Goal: Task Accomplishment & Management: Use online tool/utility

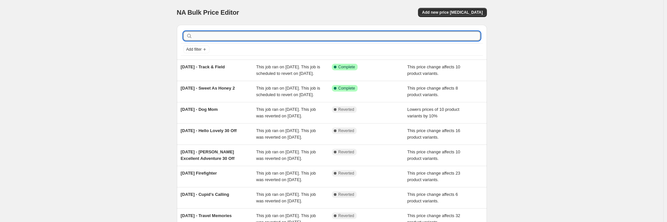
click at [225, 36] on input "text" at bounding box center [337, 35] width 287 height 9
click at [472, 13] on span "Add new price [MEDICAL_DATA]" at bounding box center [452, 12] width 61 height 5
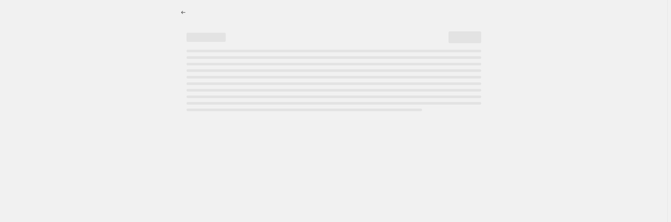
select select "percentage"
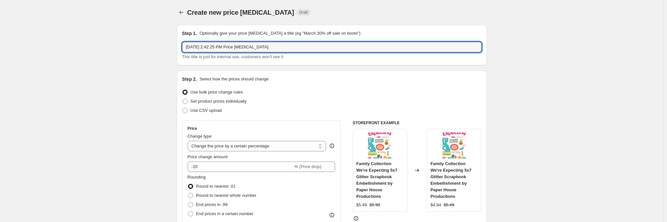
drag, startPoint x: 286, startPoint y: 43, endPoint x: 127, endPoint y: 55, distance: 159.7
type input "T"
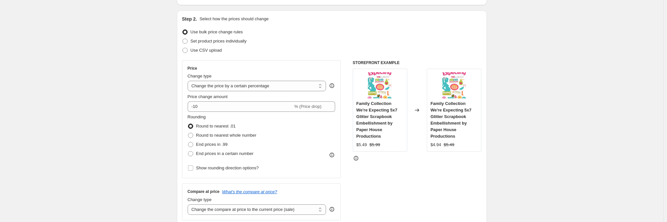
scroll to position [98, 0]
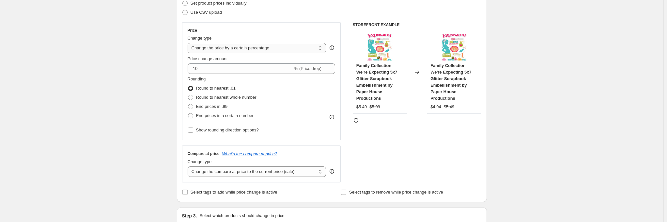
type input "[DATE] - [US_STATE]"
click at [296, 47] on select "Change the price to a certain amount Change the price by a certain amount Chang…" at bounding box center [257, 48] width 139 height 10
select select "pcap"
click at [189, 43] on select "Change the price to a certain amount Change the price by a certain amount Chang…" at bounding box center [257, 48] width 139 height 10
type input "-20"
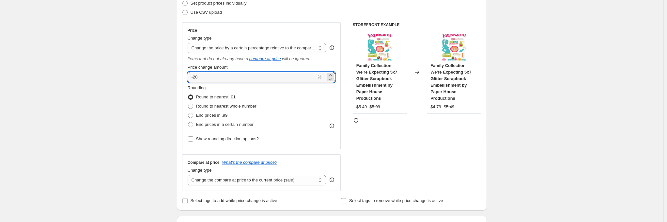
drag, startPoint x: 217, startPoint y: 79, endPoint x: 120, endPoint y: 91, distance: 98.4
type input "-10"
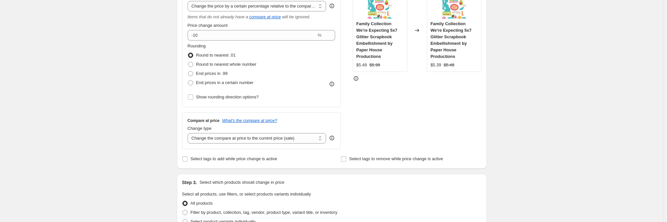
scroll to position [229, 0]
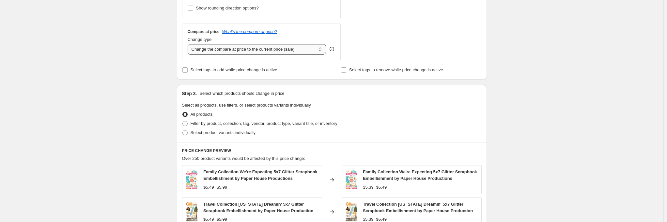
click at [289, 49] on select "Change the compare at price to the current price (sale) Change the compare at p…" at bounding box center [257, 49] width 139 height 10
select select "no_change"
click at [189, 44] on select "Change the compare at price to the current price (sale) Change the compare at p…" at bounding box center [257, 49] width 139 height 10
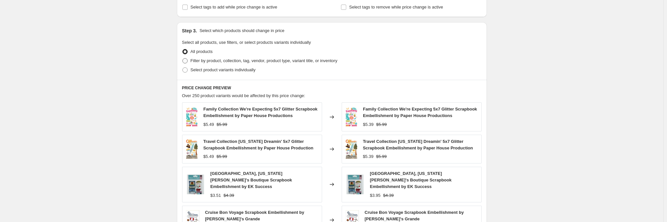
scroll to position [294, 0]
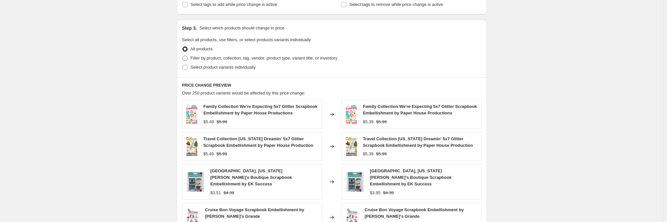
click at [205, 56] on span "Filter by product, collection, tag, vendor, product type, variant title, or inv…" at bounding box center [264, 57] width 147 height 5
click at [183, 56] on input "Filter by product, collection, tag, vendor, product type, variant title, or inv…" at bounding box center [182, 55] width 0 height 0
radio input "true"
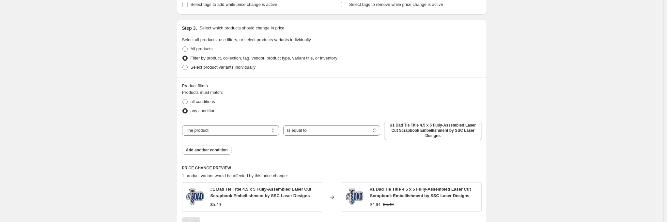
click at [240, 135] on div "The product The product's collection The product's tag The product's vendor The…" at bounding box center [332, 130] width 300 height 20
click at [242, 131] on select "The product The product's collection The product's tag The product's vendor The…" at bounding box center [230, 130] width 97 height 10
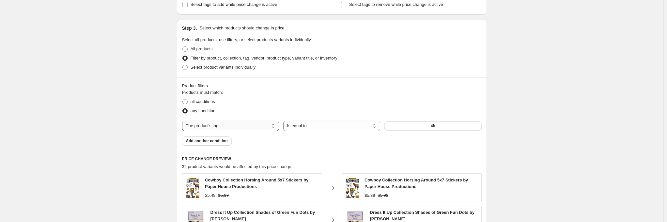
click at [247, 122] on select "The product The product's collection The product's tag The product's vendor The…" at bounding box center [230, 125] width 97 height 10
select select "collection"
click at [403, 128] on button "4-H" at bounding box center [433, 125] width 97 height 9
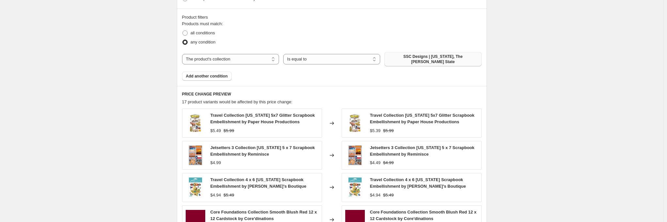
scroll to position [359, 0]
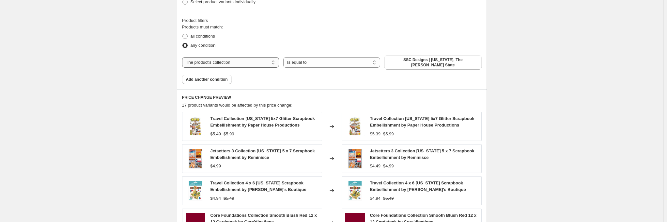
click at [249, 62] on select "The product The product's collection The product's tag The product's vendor The…" at bounding box center [230, 62] width 97 height 10
click at [322, 71] on div "Products must match: all conditions any condition The product The product's col…" at bounding box center [332, 54] width 300 height 60
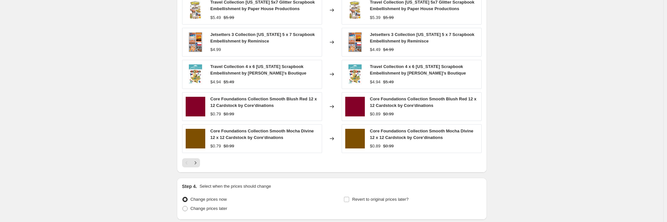
scroll to position [490, 0]
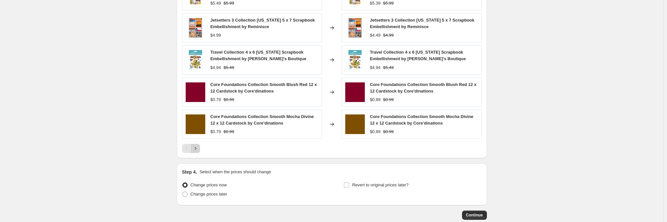
click at [198, 145] on icon "Next" at bounding box center [195, 148] width 7 height 7
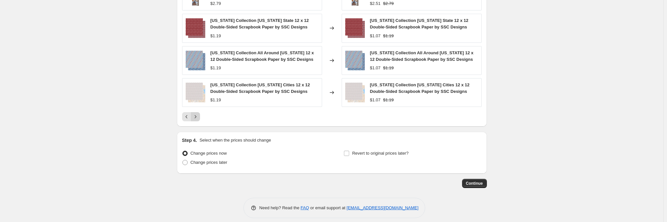
click at [195, 113] on icon "Next" at bounding box center [195, 116] width 7 height 7
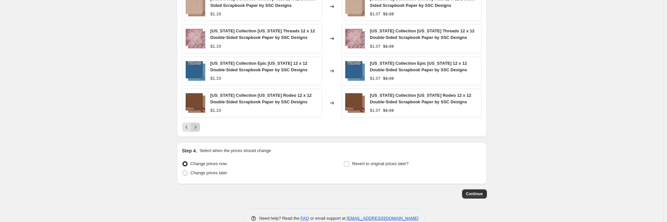
scroll to position [521, 0]
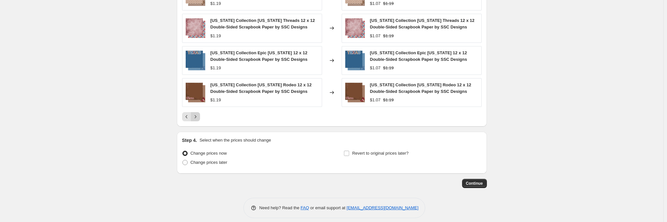
click at [199, 112] on button "Next" at bounding box center [195, 116] width 9 height 9
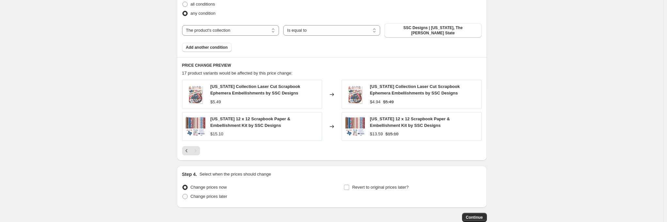
scroll to position [393, 0]
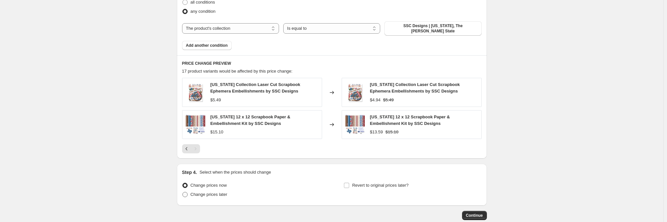
click at [214, 192] on span "Change prices later" at bounding box center [209, 194] width 37 height 5
click at [183, 192] on input "Change prices later" at bounding box center [182, 192] width 0 height 0
radio input "true"
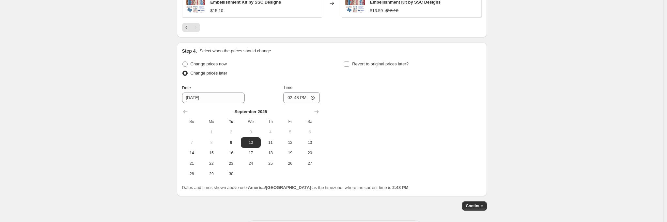
scroll to position [524, 0]
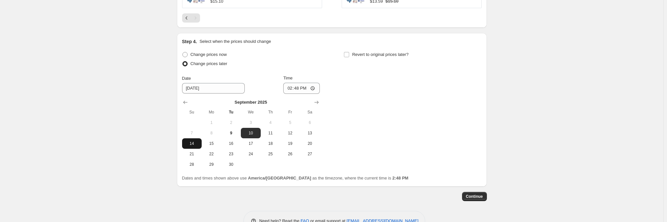
click at [196, 141] on span "14" at bounding box center [192, 143] width 14 height 5
click at [210, 141] on span "15" at bounding box center [211, 143] width 14 height 5
type input "[DATE]"
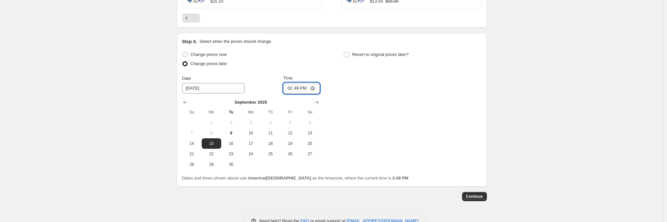
click at [287, 85] on input "14:48" at bounding box center [301, 88] width 37 height 11
type input "00:01"
click at [348, 52] on input "Revert to original prices later?" at bounding box center [346, 54] width 5 height 5
checkbox input "true"
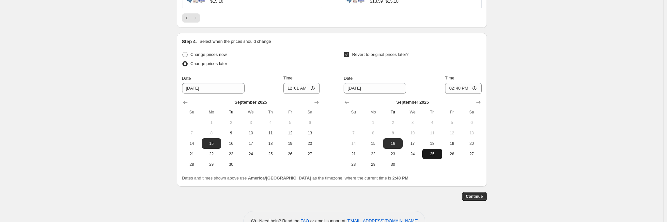
click at [438, 151] on span "25" at bounding box center [432, 153] width 14 height 5
type input "[DATE]"
click at [224, 83] on input "[DATE]" at bounding box center [213, 88] width 63 height 10
click at [449, 86] on input "14:48" at bounding box center [463, 88] width 37 height 11
type input "23:59"
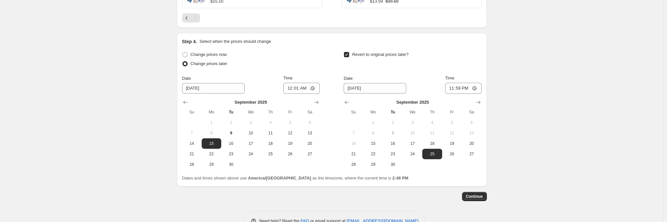
click at [481, 194] on span "Continue" at bounding box center [474, 196] width 17 height 5
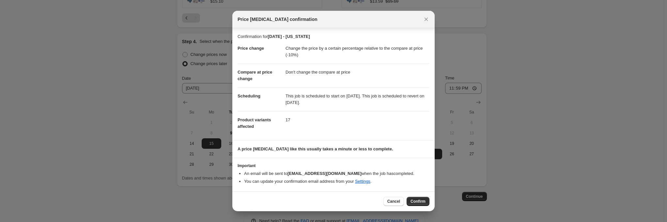
scroll to position [4, 0]
click at [418, 202] on span "Confirm" at bounding box center [418, 200] width 15 height 5
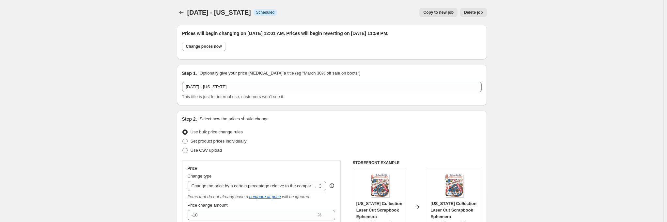
click at [438, 14] on button "Copy to new job" at bounding box center [438, 12] width 38 height 9
select select "pcap"
select select "no_change"
select select "collection"
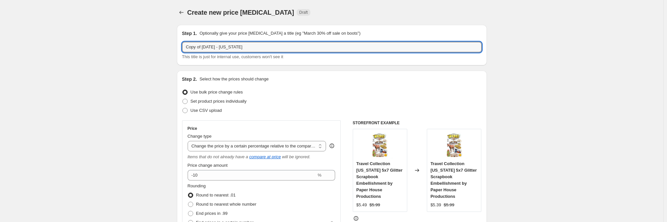
drag, startPoint x: 255, startPoint y: 50, endPoint x: 162, endPoint y: 60, distance: 93.3
type input "0"
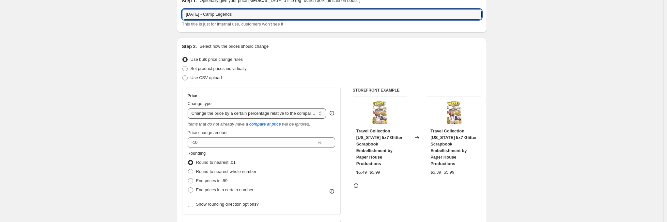
type input "[DATE] - Camp Legends"
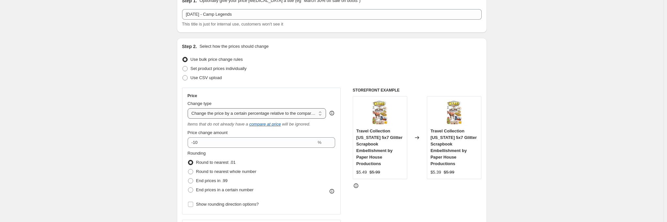
click at [299, 114] on select "Change the price to a certain amount Change the price by a certain amount Chang…" at bounding box center [257, 113] width 139 height 10
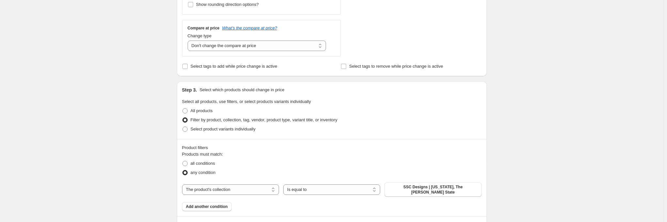
scroll to position [294, 0]
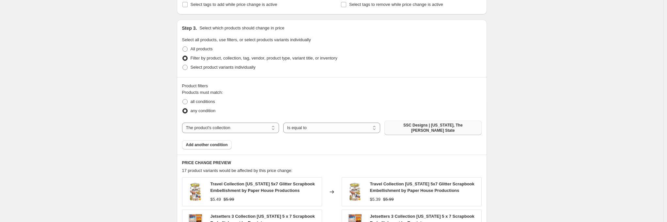
click at [420, 124] on span "SSC Designs | [US_STATE], The [PERSON_NAME] State" at bounding box center [432, 127] width 89 height 10
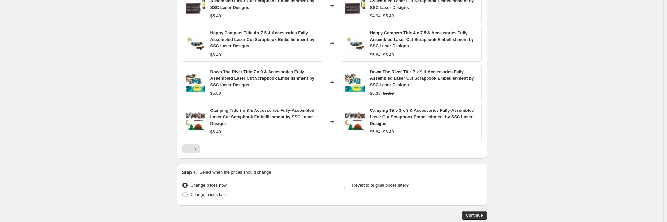
scroll to position [522, 0]
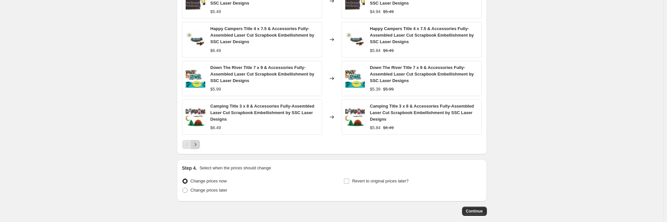
click at [198, 143] on icon "Next" at bounding box center [195, 144] width 7 height 7
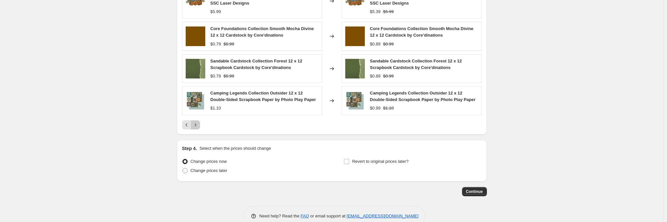
click at [197, 124] on icon "Next" at bounding box center [195, 124] width 7 height 7
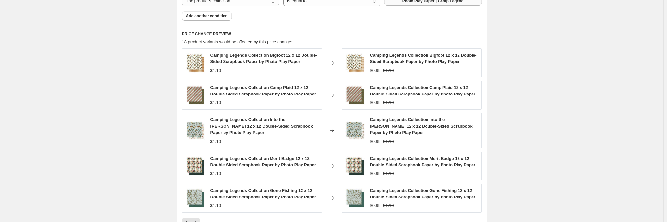
scroll to position [423, 0]
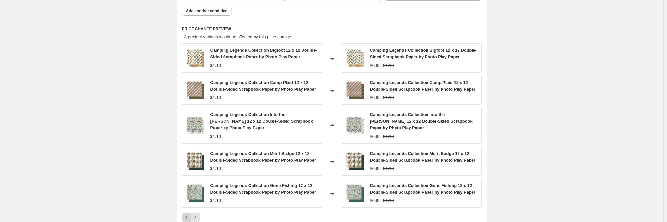
click at [187, 214] on icon "Previous" at bounding box center [186, 217] width 7 height 7
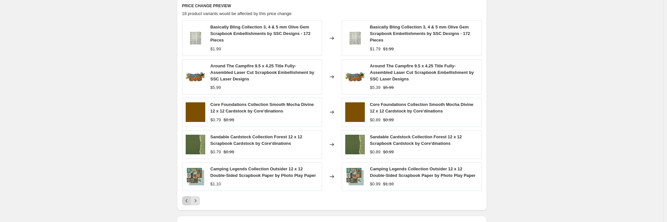
scroll to position [456, 0]
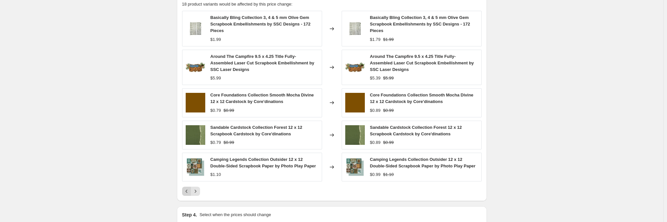
click at [187, 191] on icon "Previous" at bounding box center [186, 191] width 7 height 7
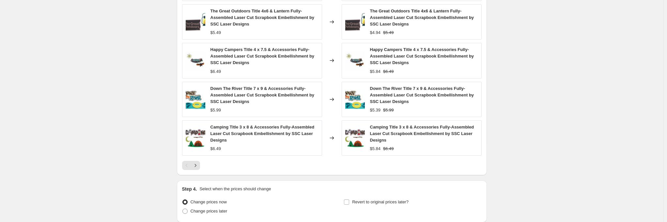
scroll to position [554, 0]
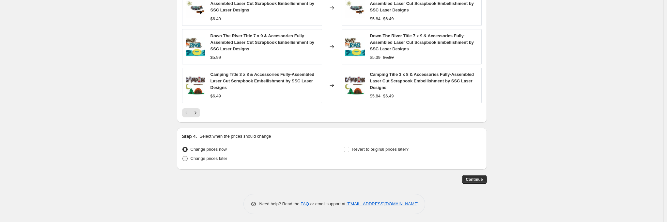
click at [223, 157] on span "Change prices later" at bounding box center [209, 158] width 37 height 5
click at [183, 156] on input "Change prices later" at bounding box center [182, 156] width 0 height 0
radio input "true"
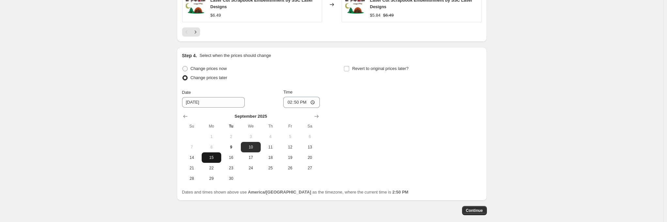
scroll to position [652, 0]
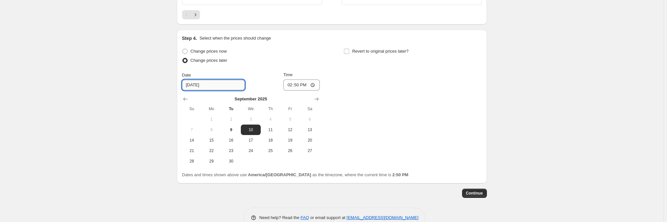
click at [197, 81] on input "[DATE]" at bounding box center [213, 85] width 63 height 10
click at [193, 84] on input "[DATE]" at bounding box center [213, 85] width 63 height 10
type input "[DATE]"
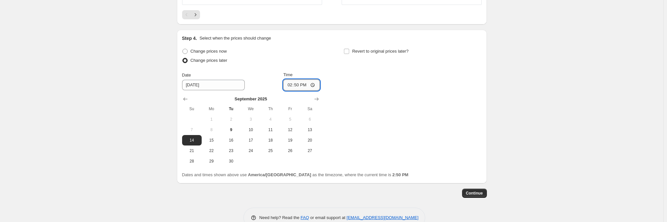
click at [288, 82] on input "14:50" at bounding box center [301, 84] width 37 height 11
type input "00:01"
click at [403, 50] on span "Revert to original prices later?" at bounding box center [380, 51] width 56 height 5
click at [349, 50] on input "Revert to original prices later?" at bounding box center [346, 51] width 5 height 5
checkbox input "true"
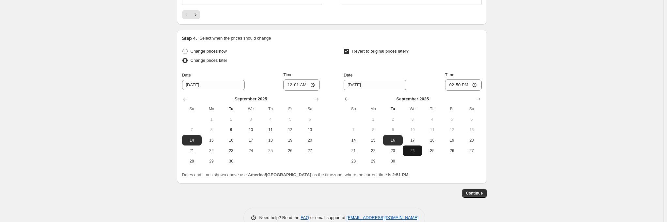
click at [415, 150] on span "24" at bounding box center [412, 150] width 14 height 5
type input "[DATE]"
click at [457, 83] on input "14:50" at bounding box center [463, 84] width 37 height 11
click at [452, 85] on input "14:50" at bounding box center [463, 84] width 37 height 11
type input "23:59"
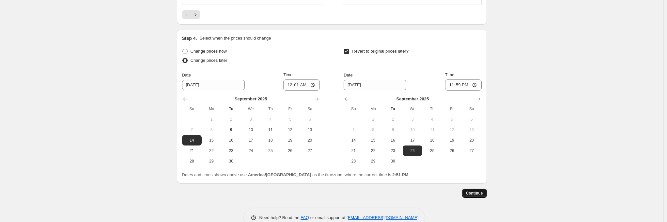
click at [471, 192] on span "Continue" at bounding box center [474, 192] width 17 height 5
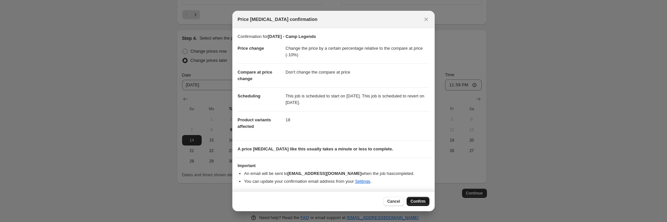
click at [424, 201] on span "Confirm" at bounding box center [418, 200] width 15 height 5
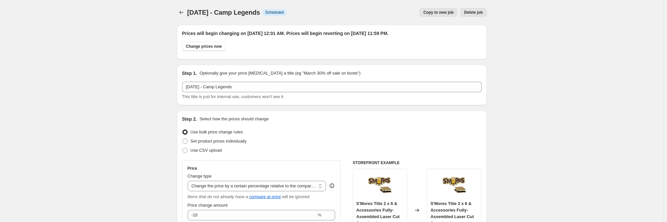
scroll to position [652, 0]
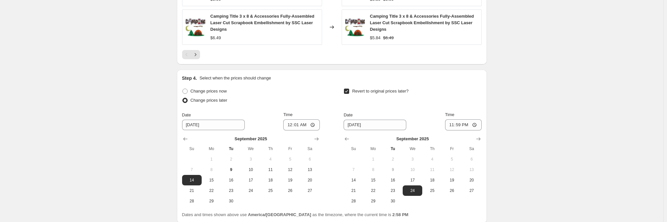
drag, startPoint x: 112, startPoint y: 123, endPoint x: 140, endPoint y: 140, distance: 32.3
